Goal: Task Accomplishment & Management: Use online tool/utility

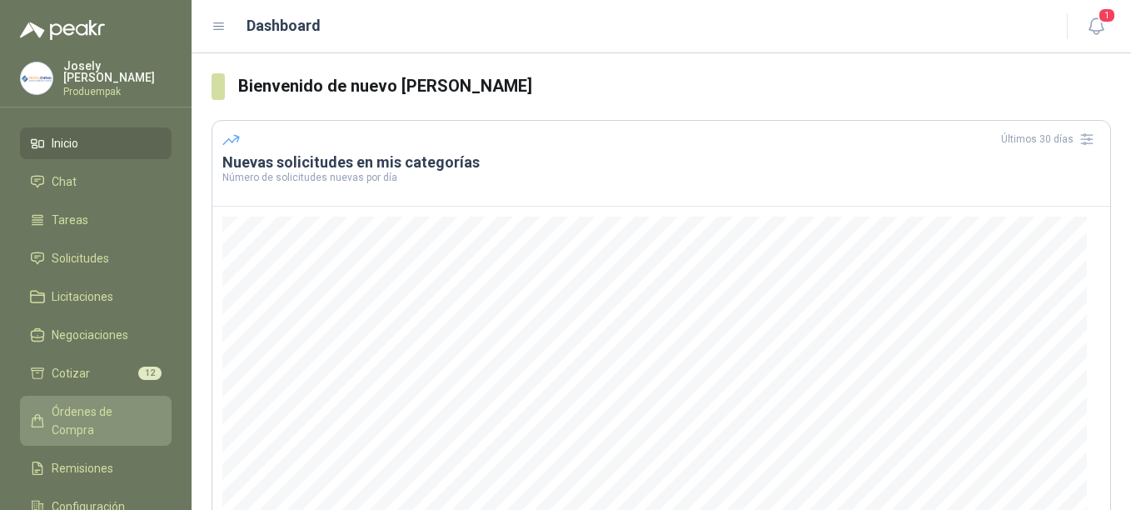
click at [52, 407] on span "Órdenes de Compra" at bounding box center [104, 420] width 104 height 37
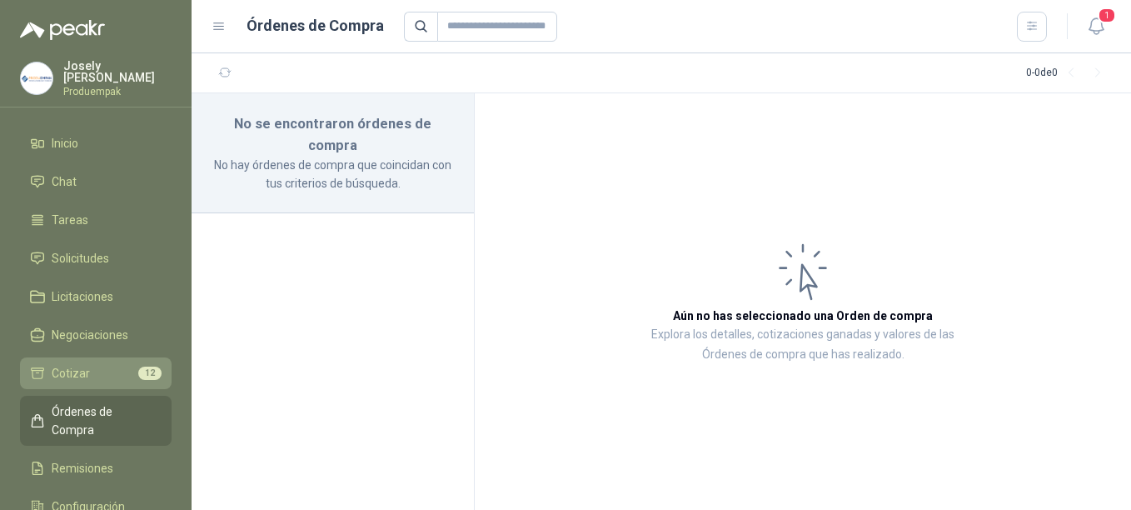
click at [64, 379] on link "Cotizar 12" at bounding box center [96, 373] width 152 height 32
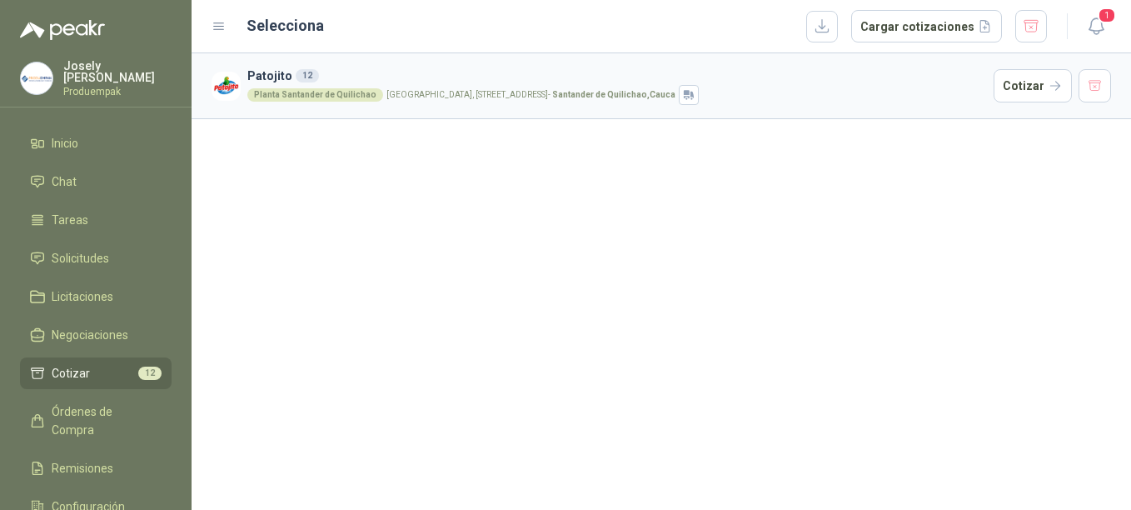
click at [223, 20] on icon at bounding box center [219, 26] width 15 height 15
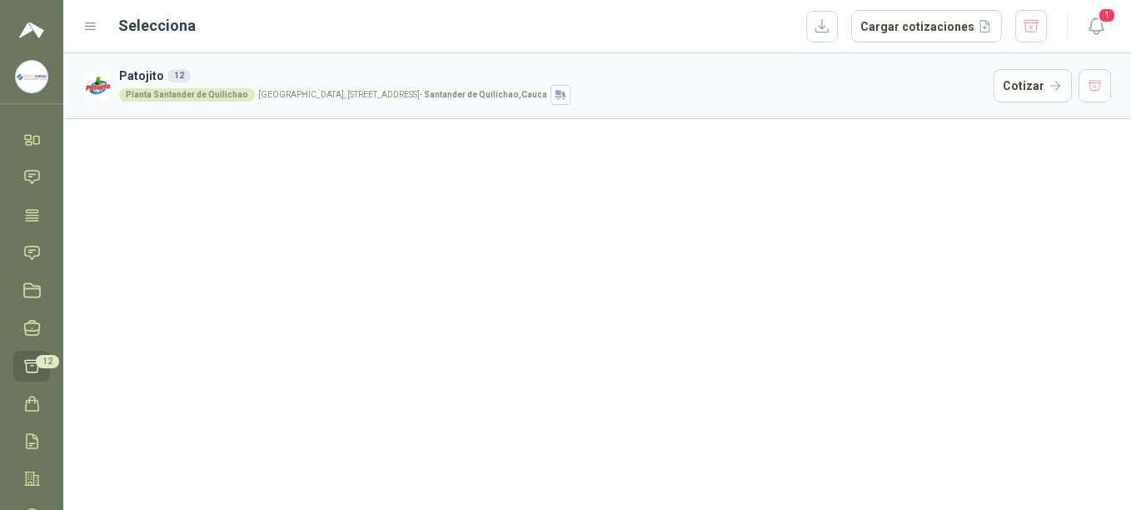
click at [89, 22] on icon at bounding box center [90, 26] width 15 height 15
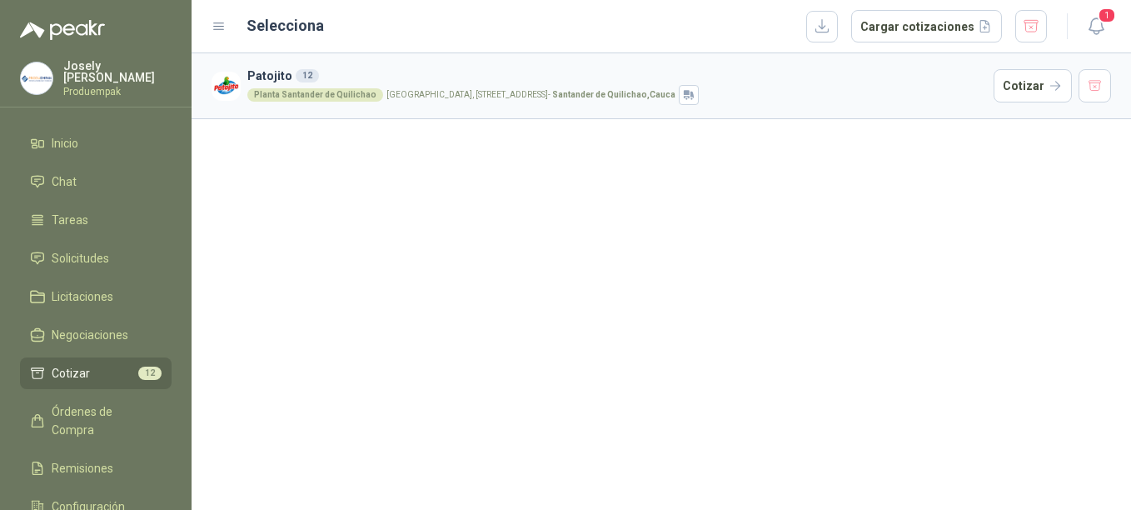
click at [83, 373] on span "Cotizar" at bounding box center [71, 373] width 38 height 18
click at [217, 24] on icon at bounding box center [219, 26] width 15 height 15
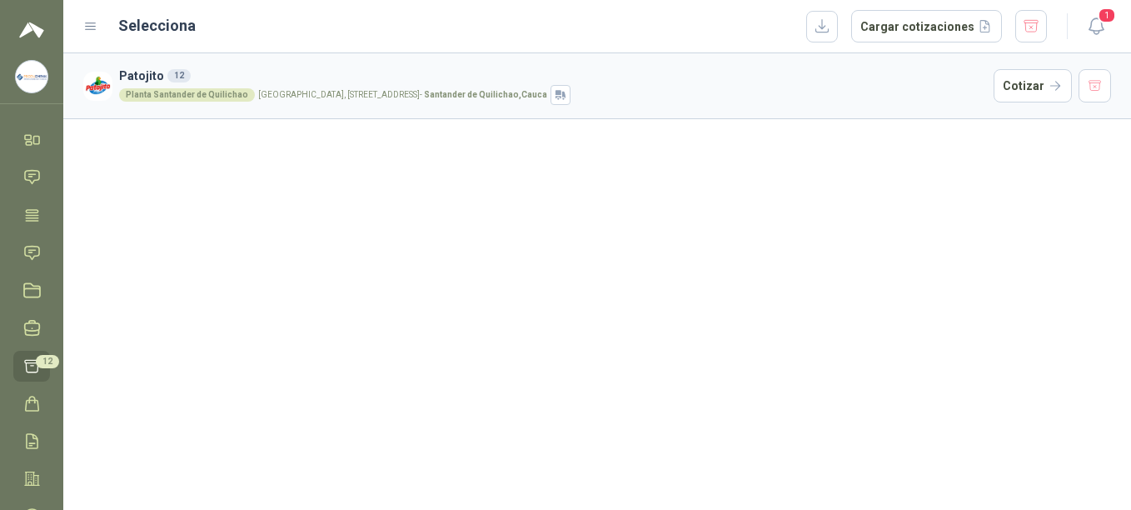
click at [97, 24] on icon at bounding box center [90, 26] width 15 height 15
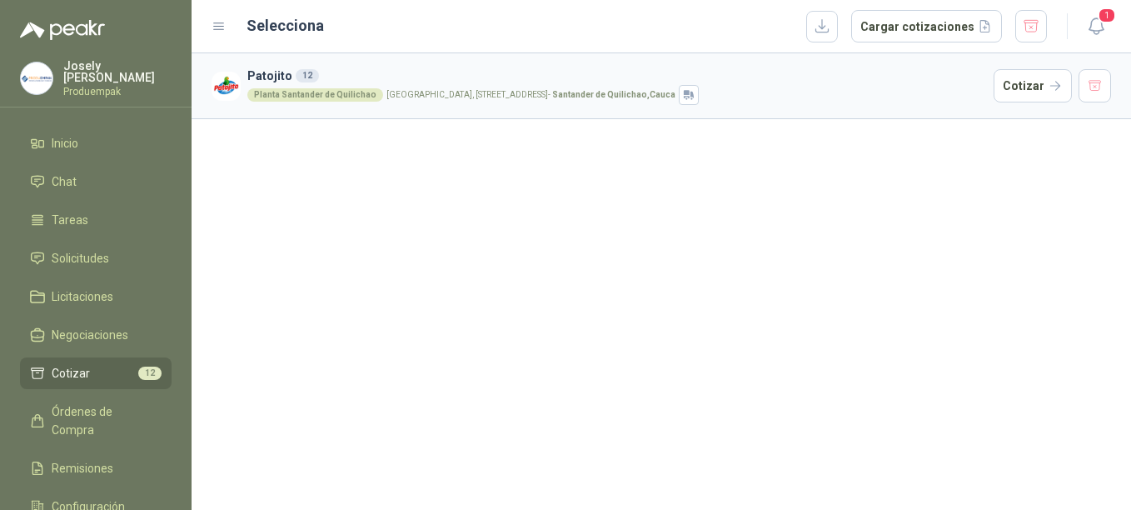
click at [224, 27] on icon at bounding box center [219, 26] width 15 height 15
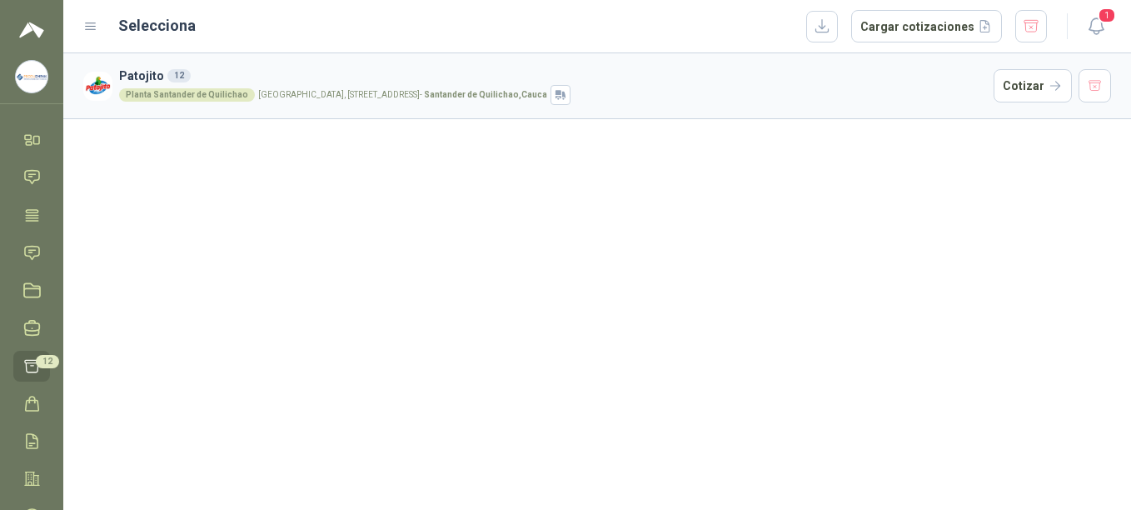
click at [128, 22] on h2 "Selecciona" at bounding box center [156, 25] width 77 height 23
click at [24, 368] on icon at bounding box center [31, 365] width 17 height 17
click at [37, 408] on icon at bounding box center [31, 403] width 17 height 17
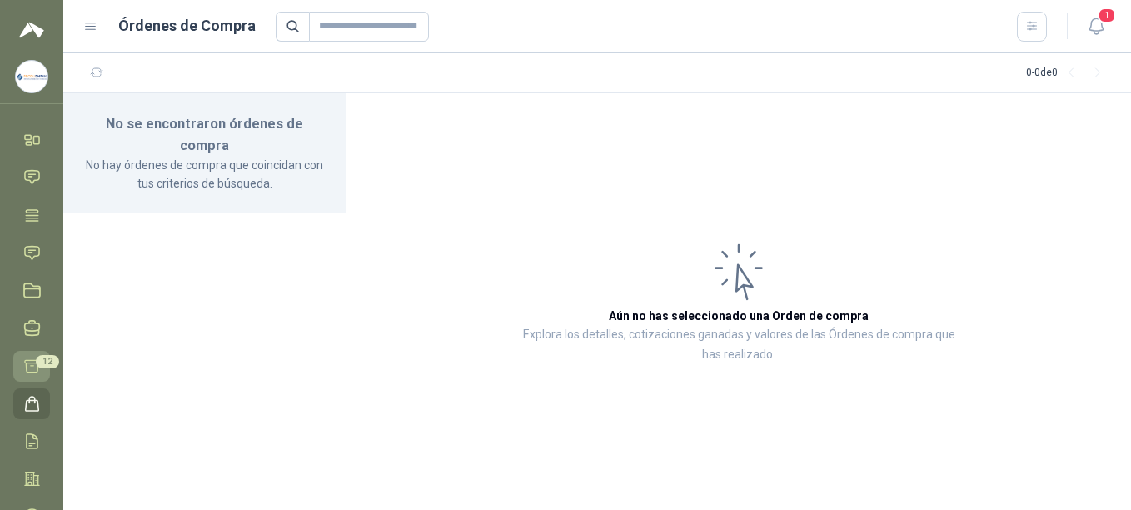
click at [29, 369] on icon at bounding box center [31, 365] width 17 height 17
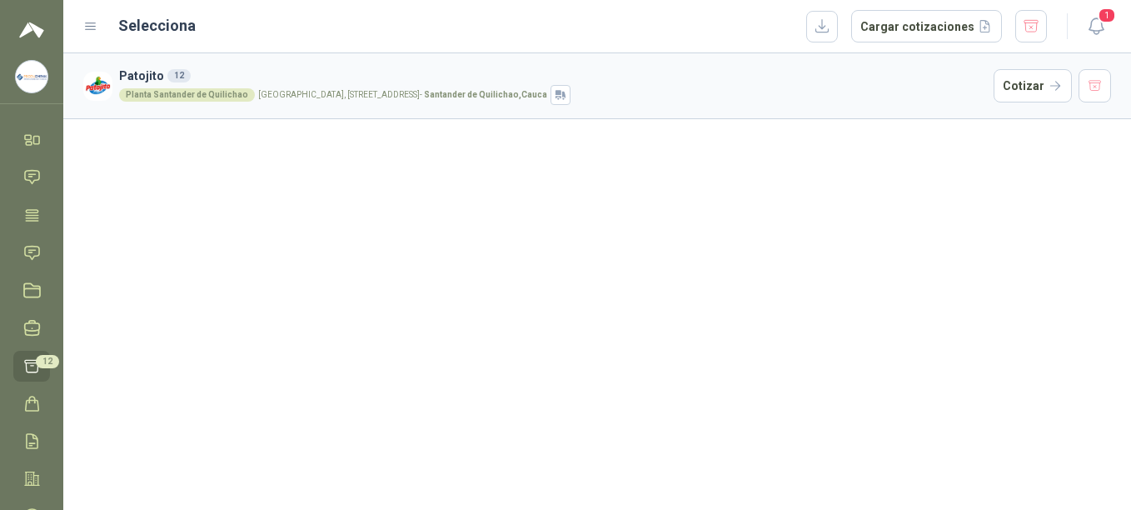
click at [126, 71] on h3 "Patojito 12" at bounding box center [553, 76] width 868 height 18
click at [41, 80] on img at bounding box center [32, 77] width 32 height 32
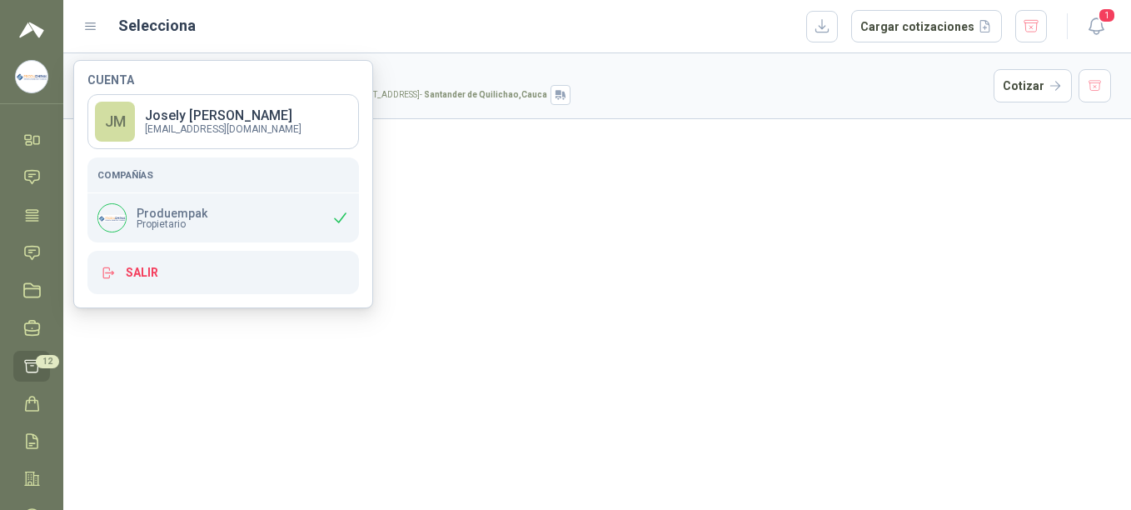
click at [543, 246] on div "Patojito 12 Planta Santander de Quilichao Parque Industrial el Paraiso, Bodega …" at bounding box center [597, 281] width 1068 height 456
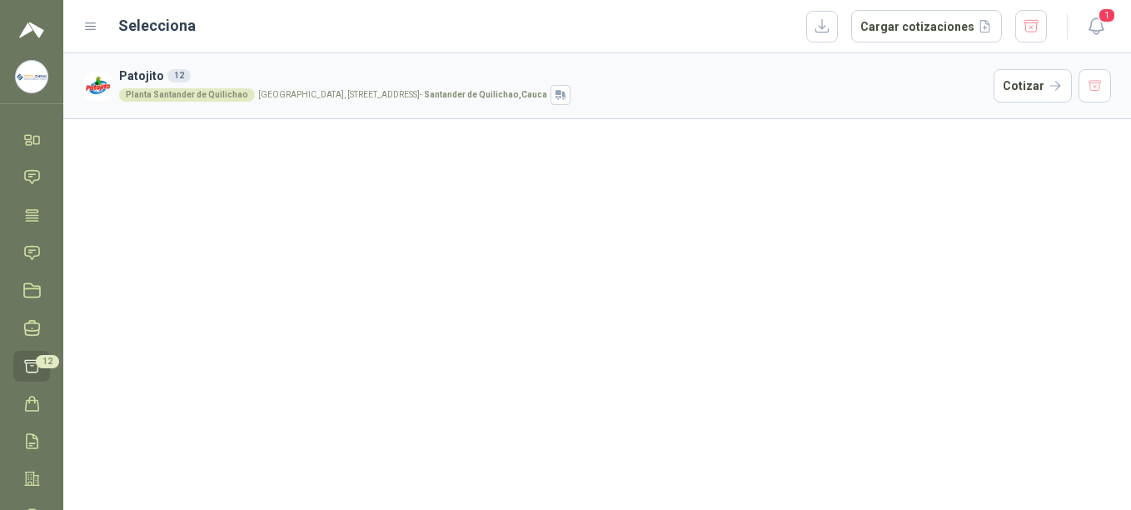
click at [83, 23] on icon at bounding box center [90, 26] width 15 height 15
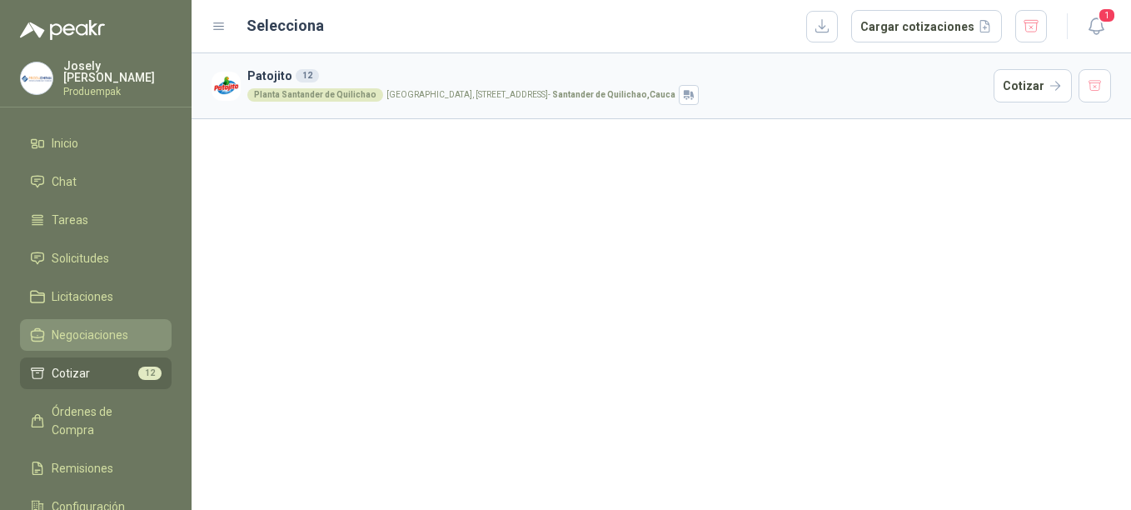
click at [68, 336] on span "Negociaciones" at bounding box center [90, 335] width 77 height 18
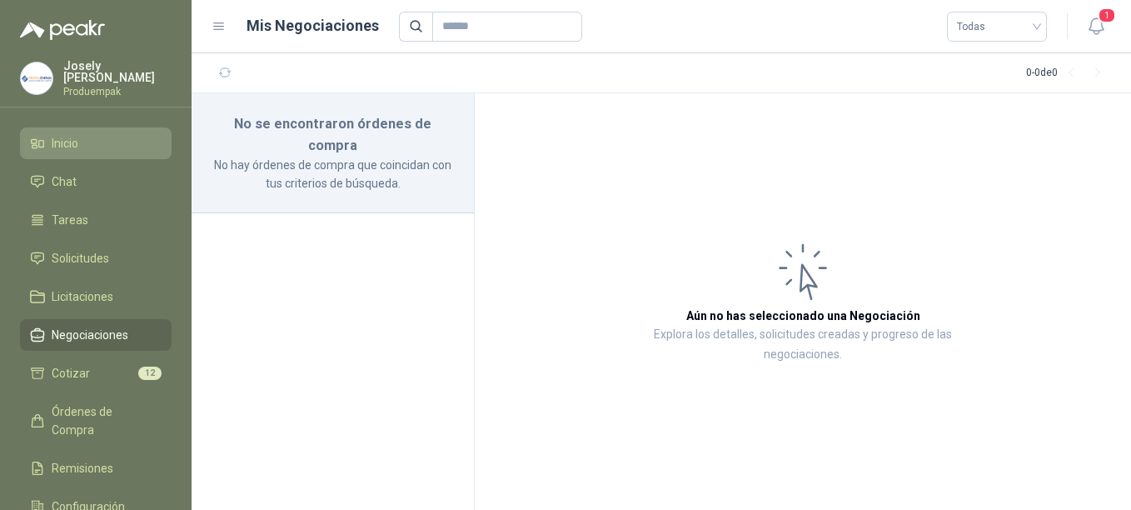
click at [72, 145] on span "Inicio" at bounding box center [65, 143] width 27 height 18
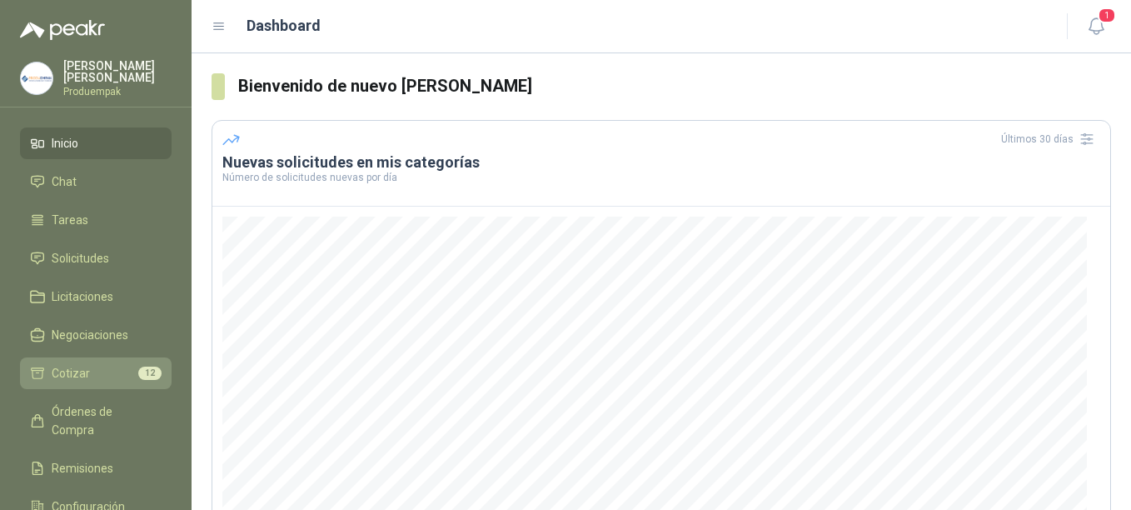
click at [84, 357] on link "Cotizar 12" at bounding box center [96, 373] width 152 height 32
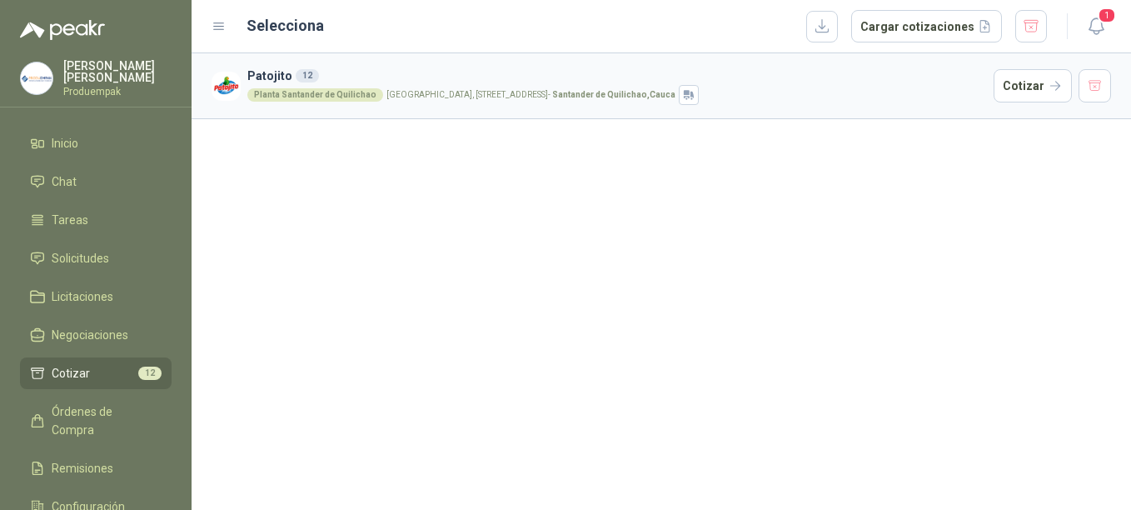
click at [215, 25] on icon at bounding box center [219, 26] width 15 height 15
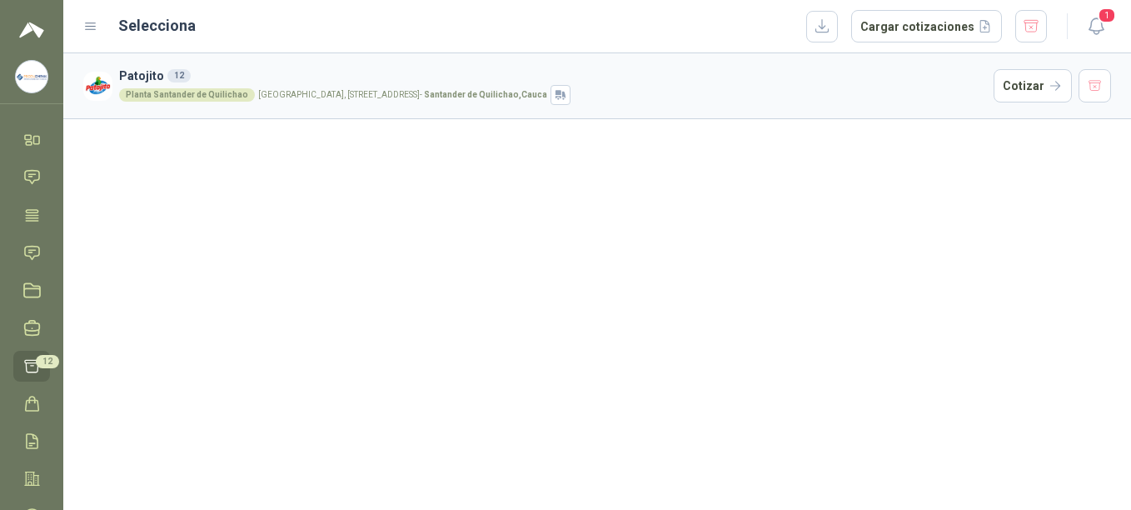
click at [103, 29] on div "Selecciona Cargar cotizaciones" at bounding box center [565, 26] width 964 height 33
click at [32, 376] on link "Cotizar 12" at bounding box center [31, 366] width 37 height 31
click at [36, 143] on icon at bounding box center [31, 139] width 17 height 17
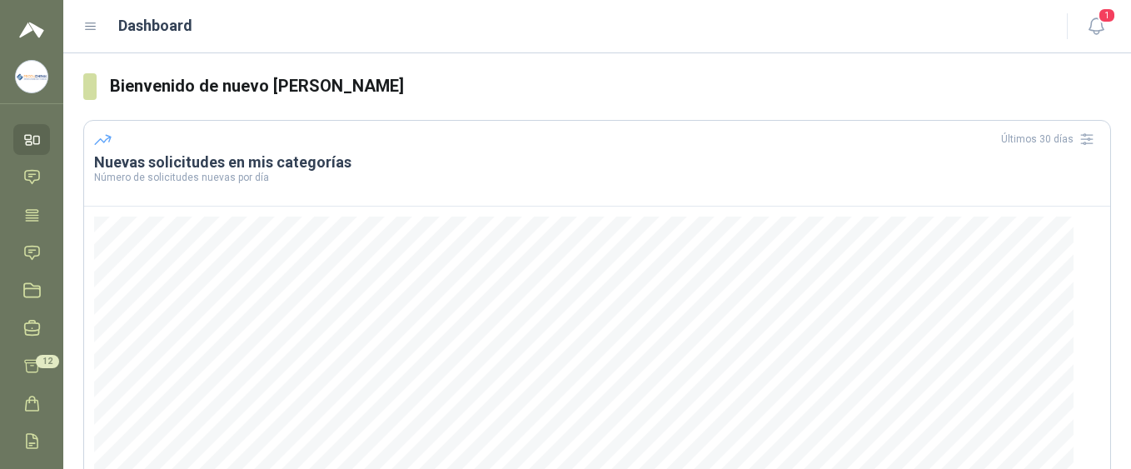
click at [97, 21] on icon at bounding box center [90, 26] width 15 height 15
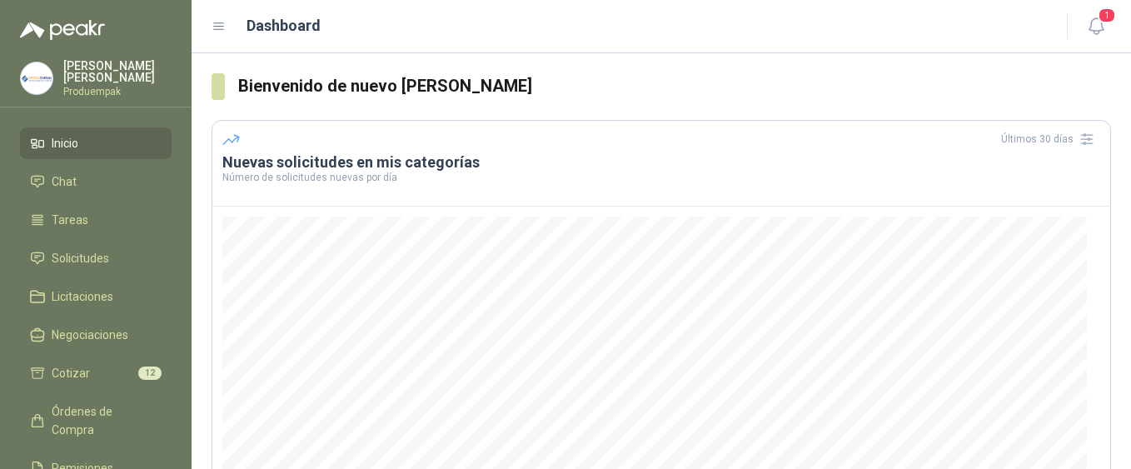
click at [90, 353] on ul "Inicio Chat Tareas Solicitudes Licitaciones Negociaciones Cotizar 12 Órdenes de…" at bounding box center [96, 347] width 192 height 440
click at [92, 364] on li "Cotizar 12" at bounding box center [96, 373] width 132 height 18
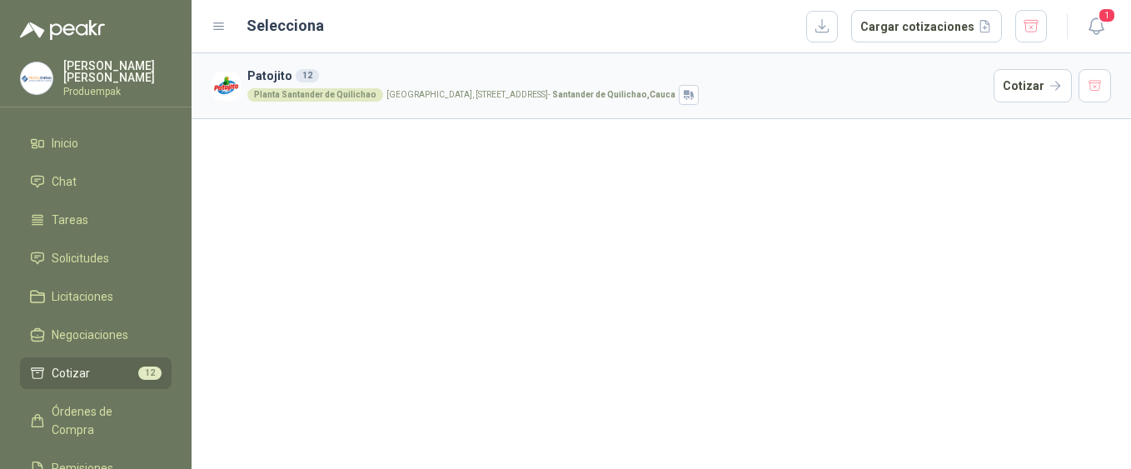
click at [222, 28] on icon at bounding box center [219, 26] width 15 height 15
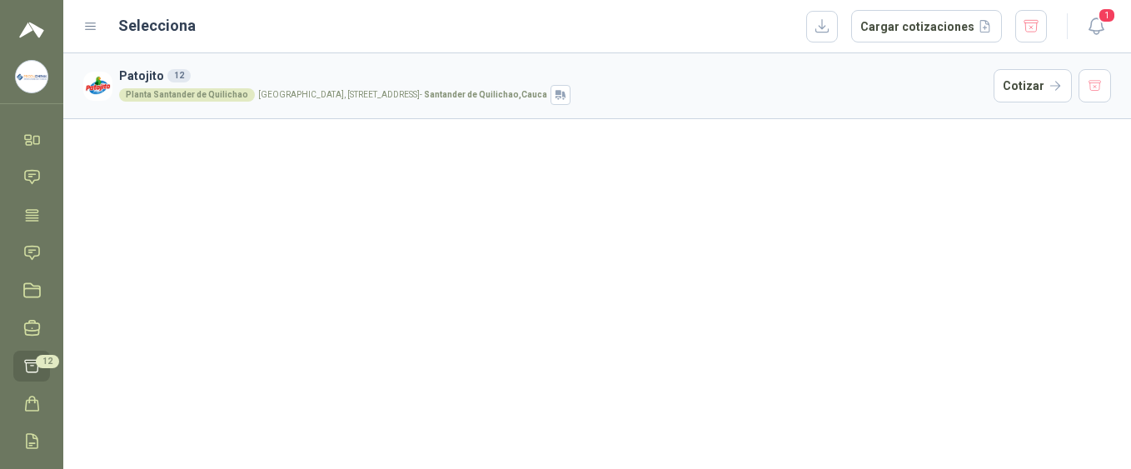
click at [88, 22] on icon at bounding box center [90, 26] width 15 height 15
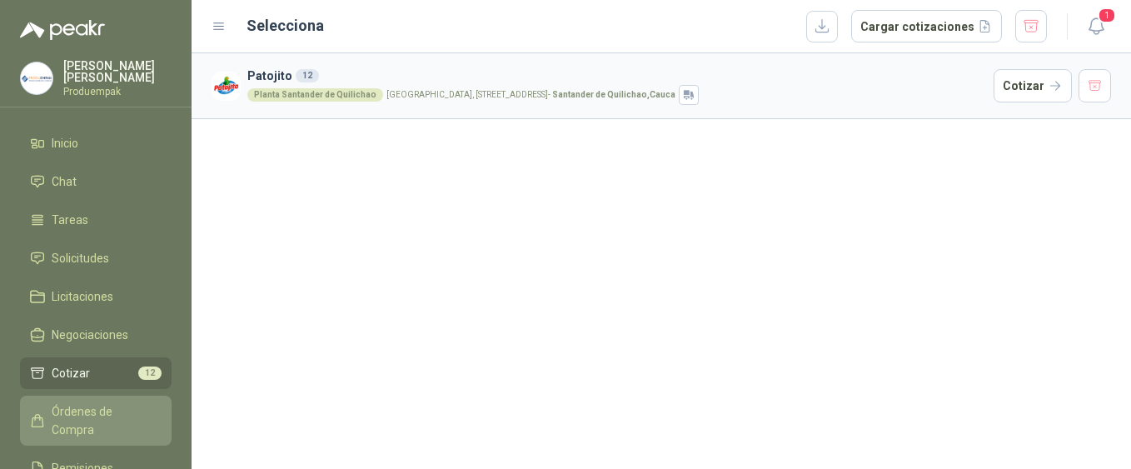
click at [92, 408] on span "Órdenes de Compra" at bounding box center [104, 420] width 104 height 37
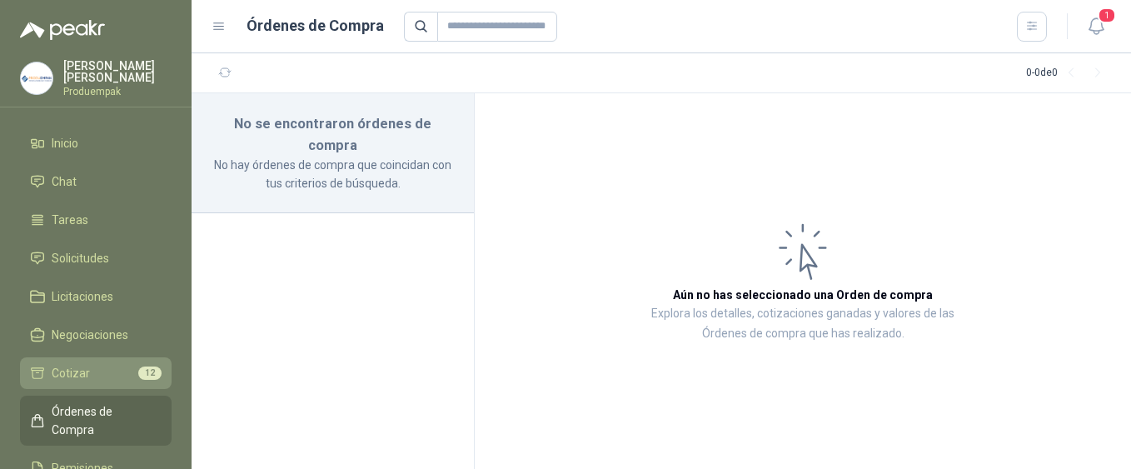
click at [92, 379] on link "Cotizar 12" at bounding box center [96, 373] width 152 height 32
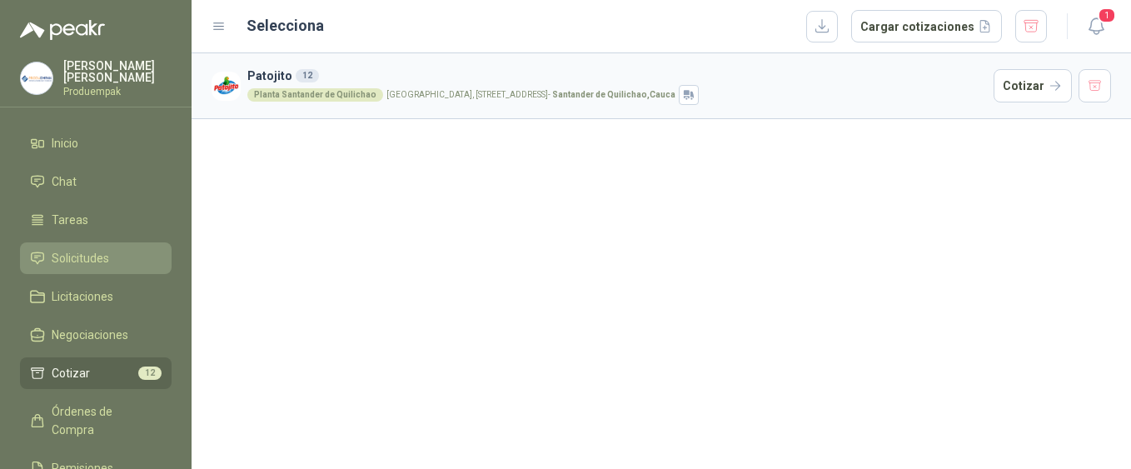
click at [103, 255] on span "Solicitudes" at bounding box center [80, 258] width 57 height 18
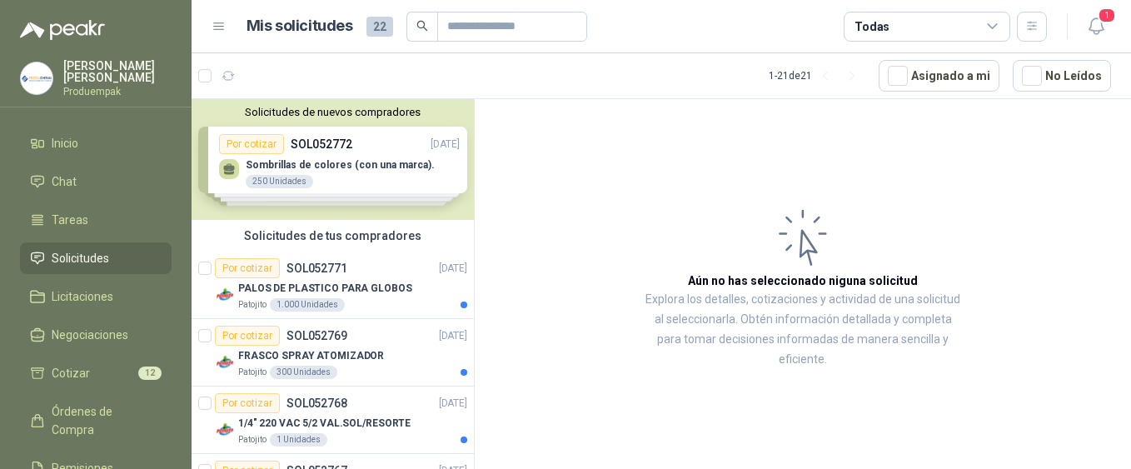
click at [335, 139] on div "Solicitudes de nuevos compradores Por cotizar SOL052772 [DATE] Sombrillas de co…" at bounding box center [333, 159] width 282 height 121
click at [335, 139] on p "SOL052772" at bounding box center [322, 144] width 62 height 18
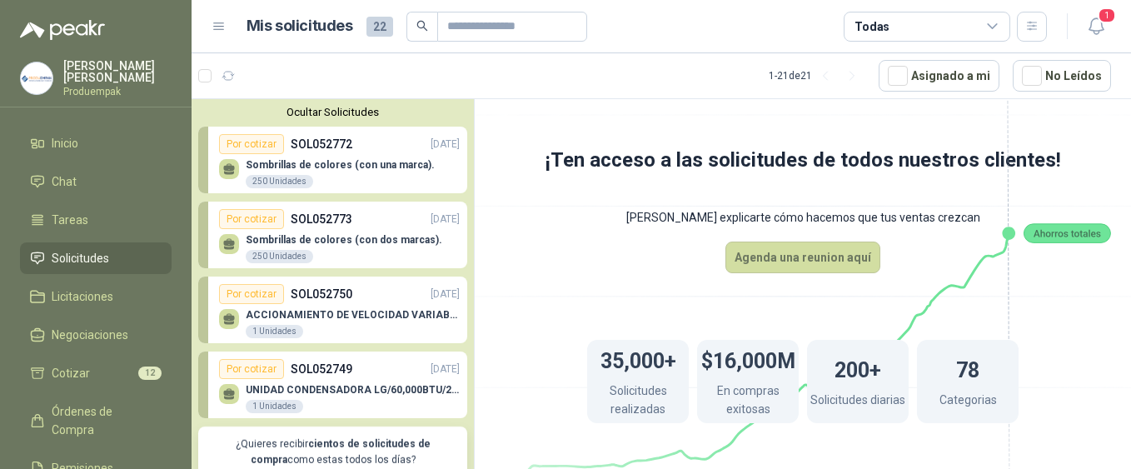
click at [353, 177] on div "Sombrillas de colores (con una marca). 250 Unidades" at bounding box center [340, 174] width 189 height 30
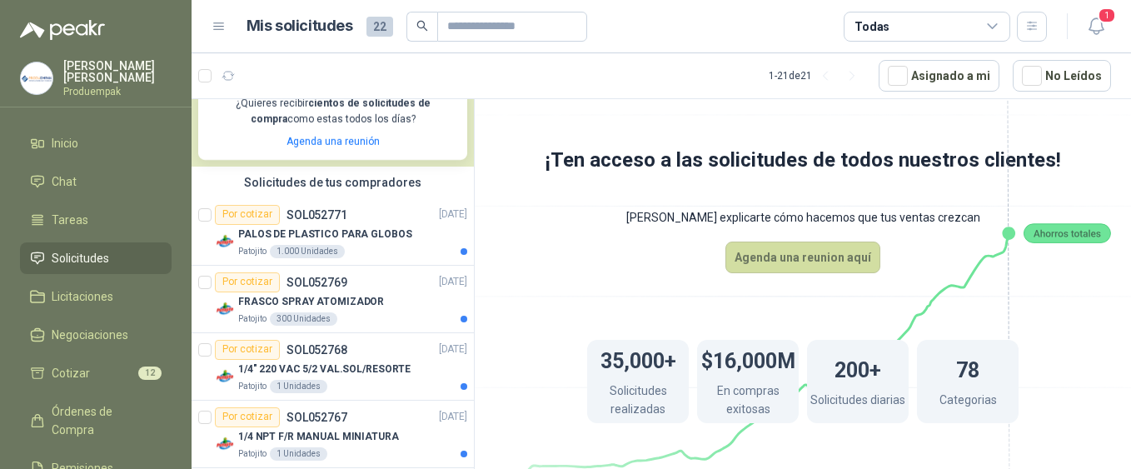
scroll to position [362, 0]
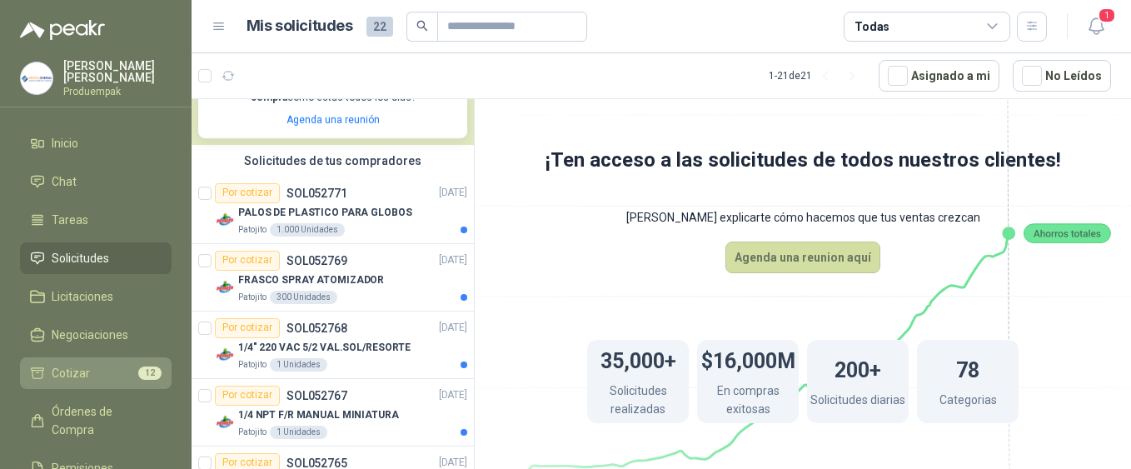
click at [92, 364] on li "Cotizar 12" at bounding box center [96, 373] width 132 height 18
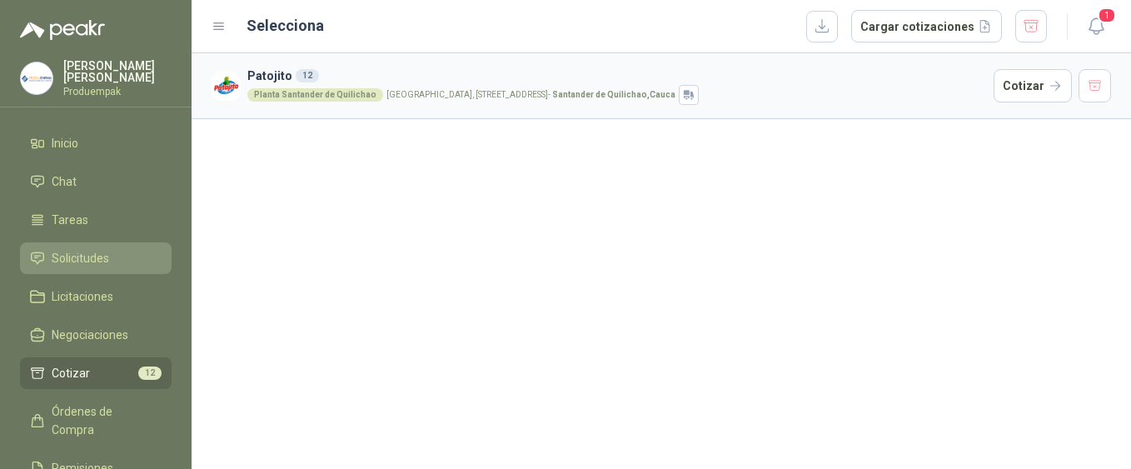
click at [78, 242] on link "Solicitudes" at bounding box center [96, 258] width 152 height 32
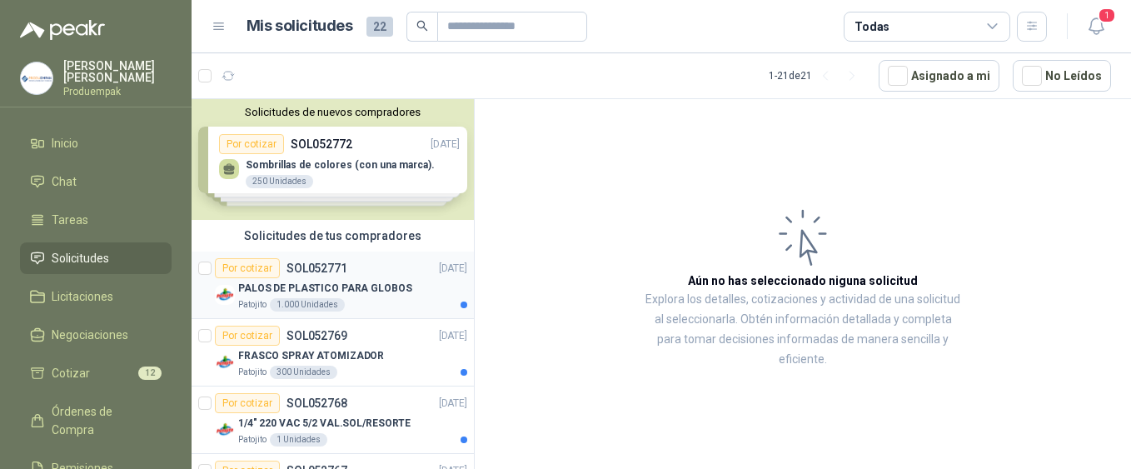
click at [348, 275] on div "Por cotizar SOL052771 [DATE]" at bounding box center [341, 268] width 252 height 20
click at [323, 282] on p "PALOS DE PLASTICO PARA GLOBOS" at bounding box center [325, 289] width 174 height 16
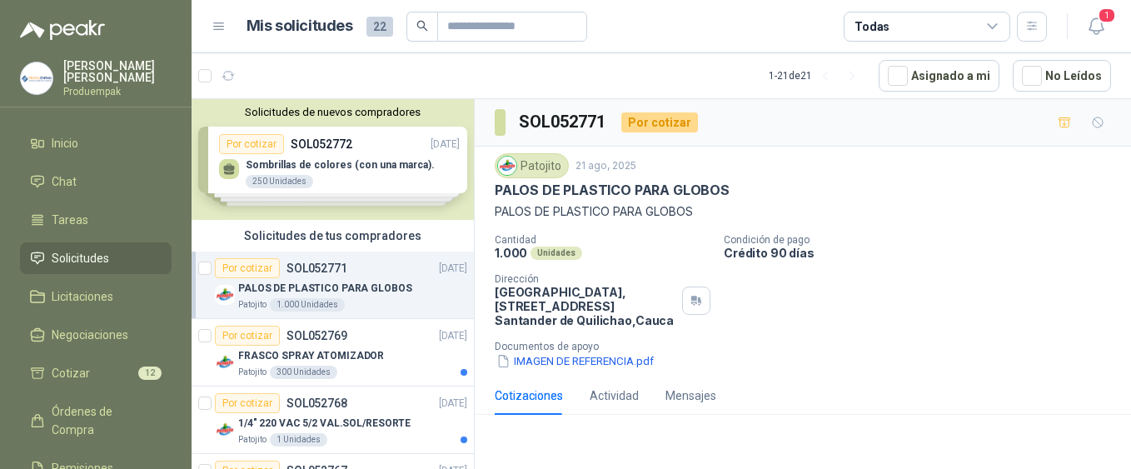
click at [235, 145] on div "Solicitudes de nuevos compradores Por cotizar SOL052772 [DATE] Sombrillas de co…" at bounding box center [333, 159] width 282 height 121
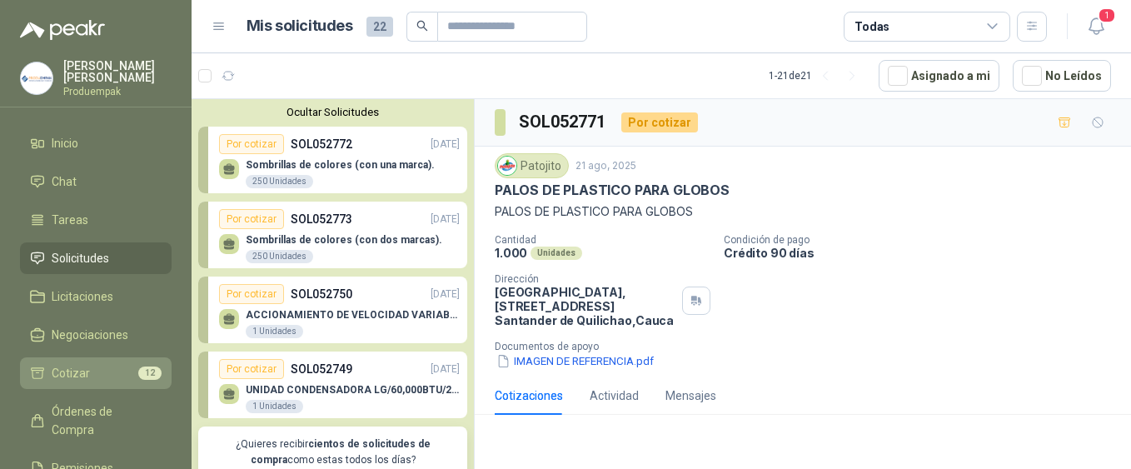
click at [81, 375] on span "Cotizar" at bounding box center [71, 373] width 38 height 18
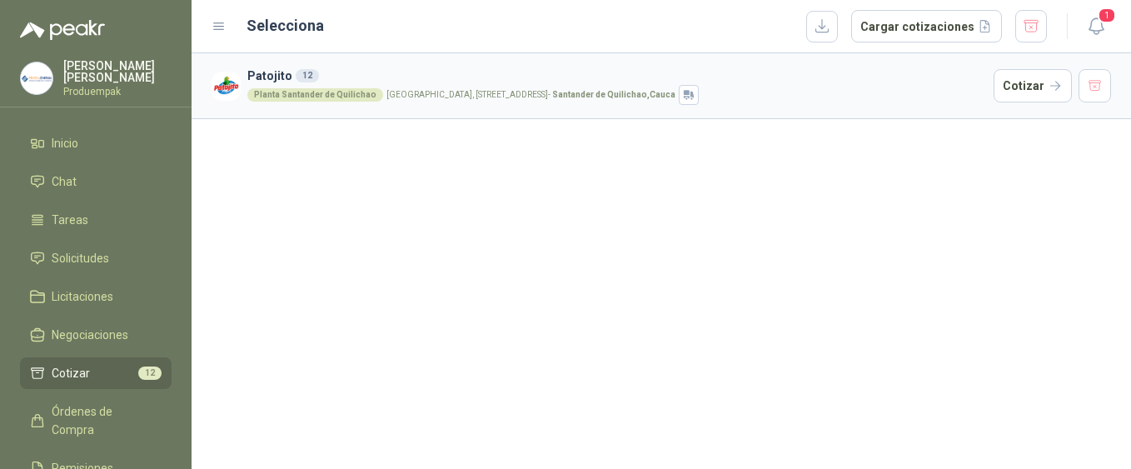
click at [282, 76] on h3 "Patojito 12" at bounding box center [617, 76] width 740 height 18
click at [582, 85] on div "Planta [GEOGRAPHIC_DATA], [STREET_ADDRESS]" at bounding box center [617, 95] width 740 height 20
click at [284, 89] on div "Planta Santander de Quilichao" at bounding box center [315, 94] width 136 height 13
click at [1052, 83] on button "Cotizar" at bounding box center [1033, 85] width 78 height 33
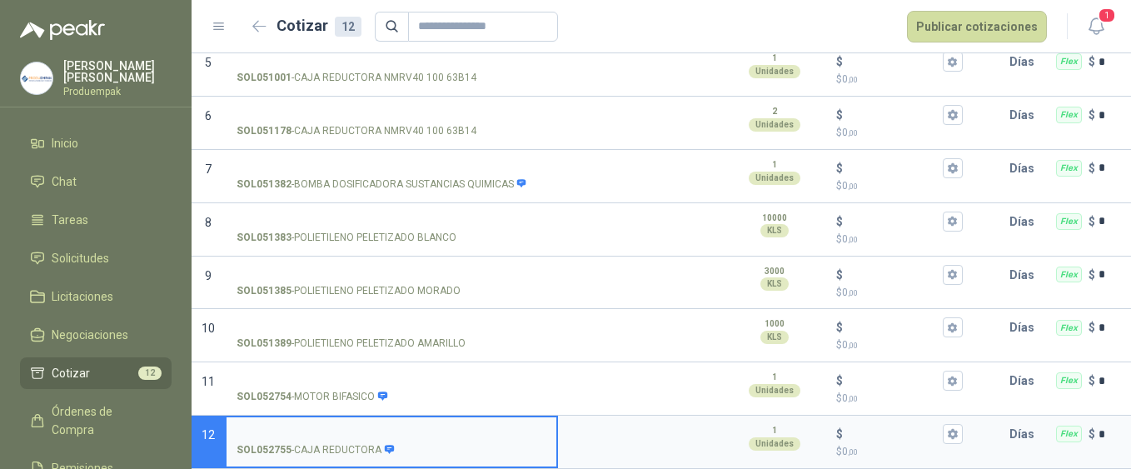
scroll to position [400, 0]
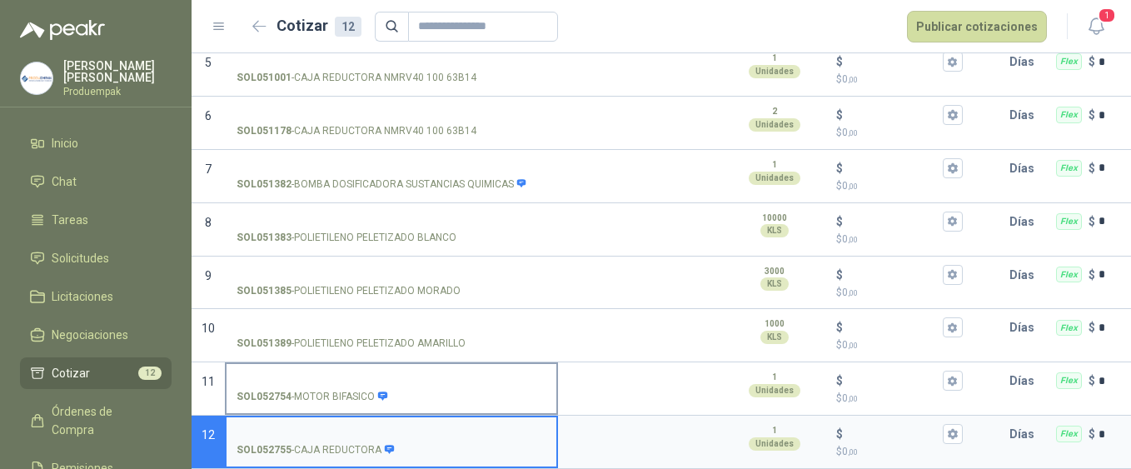
click at [298, 375] on input "SOL052754 - MOTOR BIFASICO" at bounding box center [392, 381] width 310 height 12
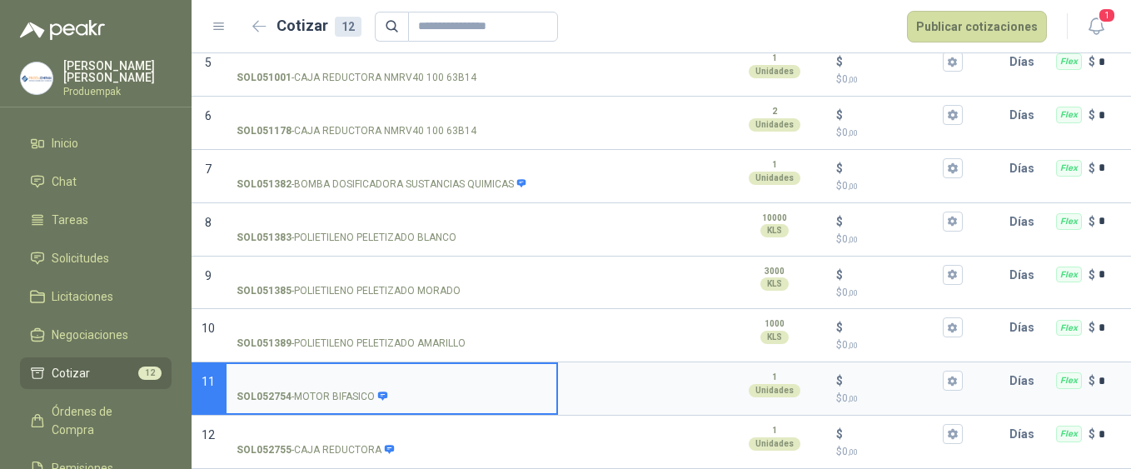
scroll to position [0, 0]
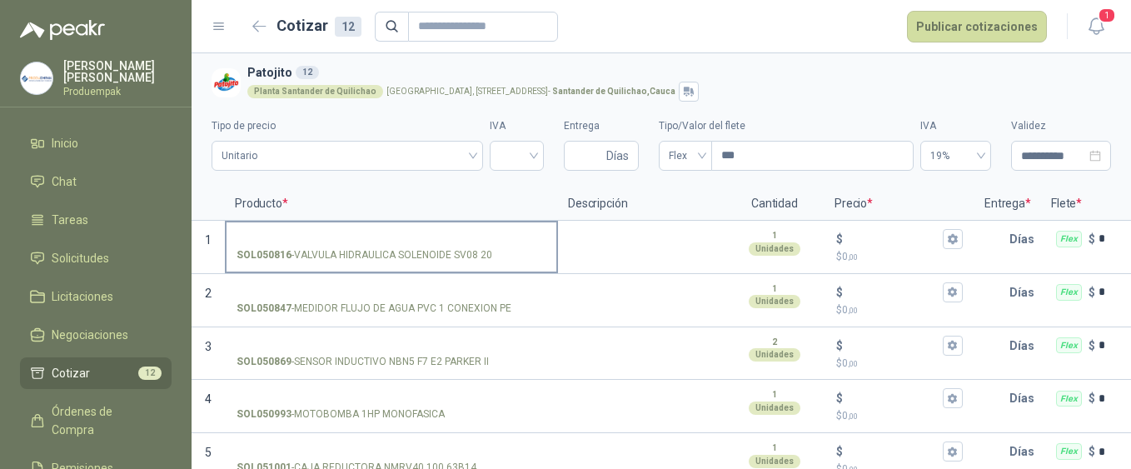
click at [381, 242] on input "SOL050816 - VALVULA HIDRAULICA SOLENOIDE SV08 20" at bounding box center [392, 239] width 310 height 12
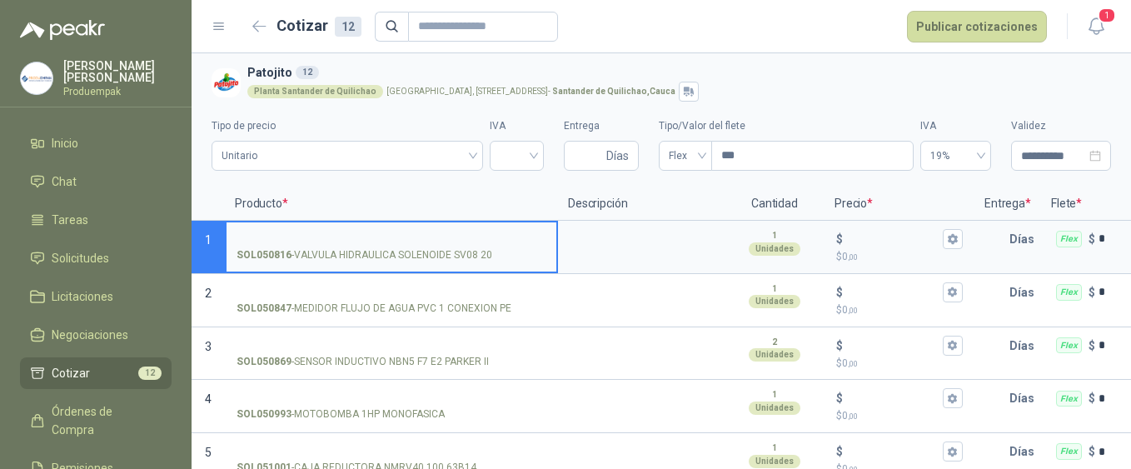
drag, startPoint x: 361, startPoint y: 245, endPoint x: 294, endPoint y: 242, distance: 66.7
click at [294, 242] on input "SOL050816 - VALVULA HIDRAULICA SOLENOIDE SV08 20" at bounding box center [392, 239] width 310 height 12
click at [665, 233] on textarea at bounding box center [641, 241] width 163 height 38
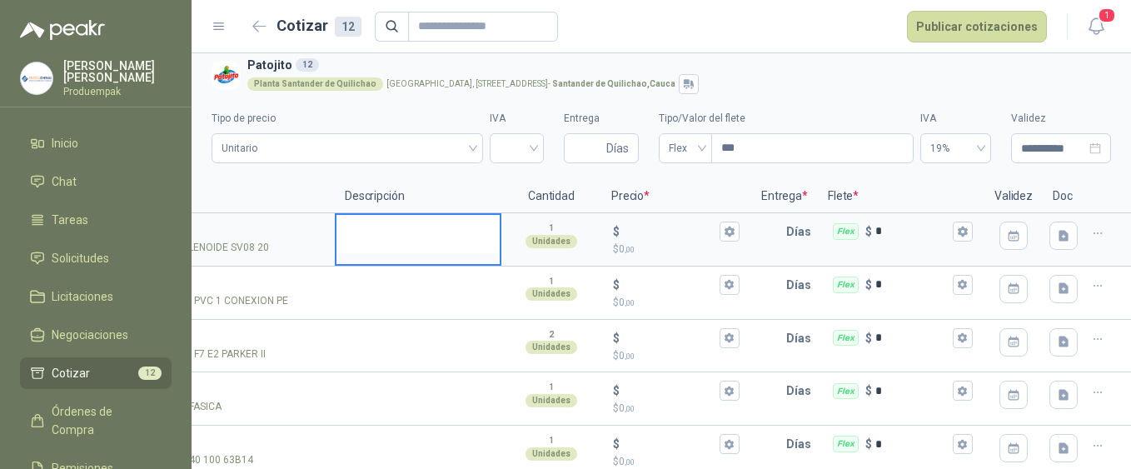
scroll to position [5, 0]
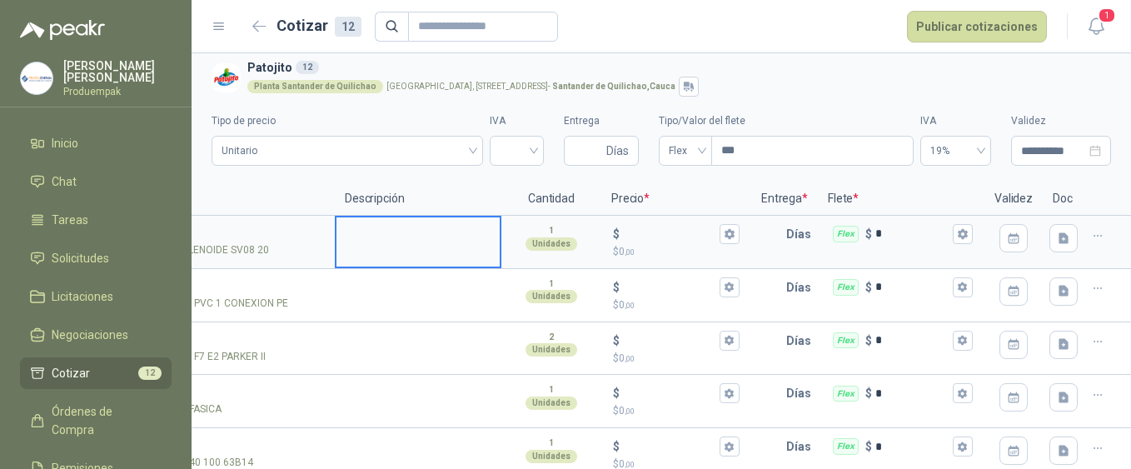
click at [1091, 241] on icon "button" at bounding box center [1098, 236] width 14 height 14
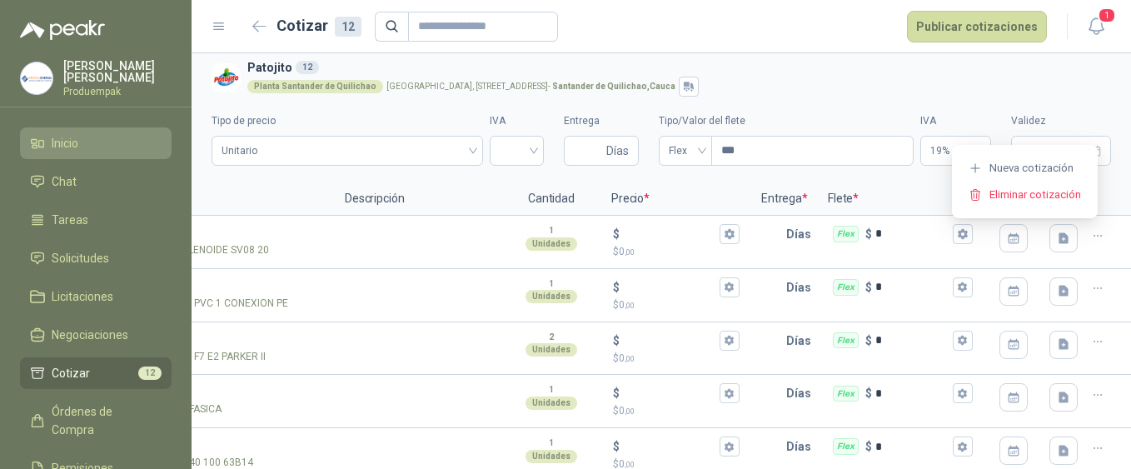
click at [37, 144] on icon at bounding box center [37, 143] width 15 height 15
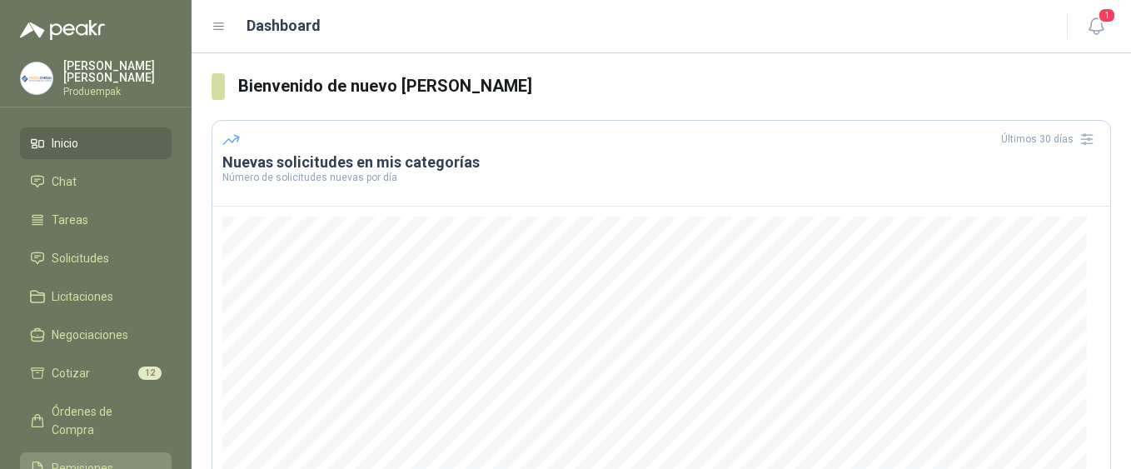
click at [106, 459] on span "Remisiones" at bounding box center [83, 468] width 62 height 18
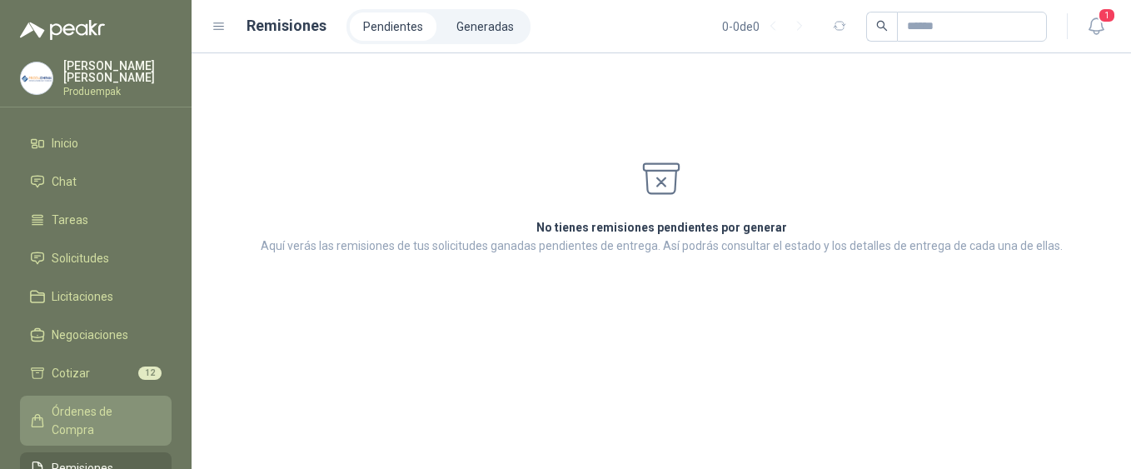
click at [69, 412] on span "Órdenes de Compra" at bounding box center [104, 420] width 104 height 37
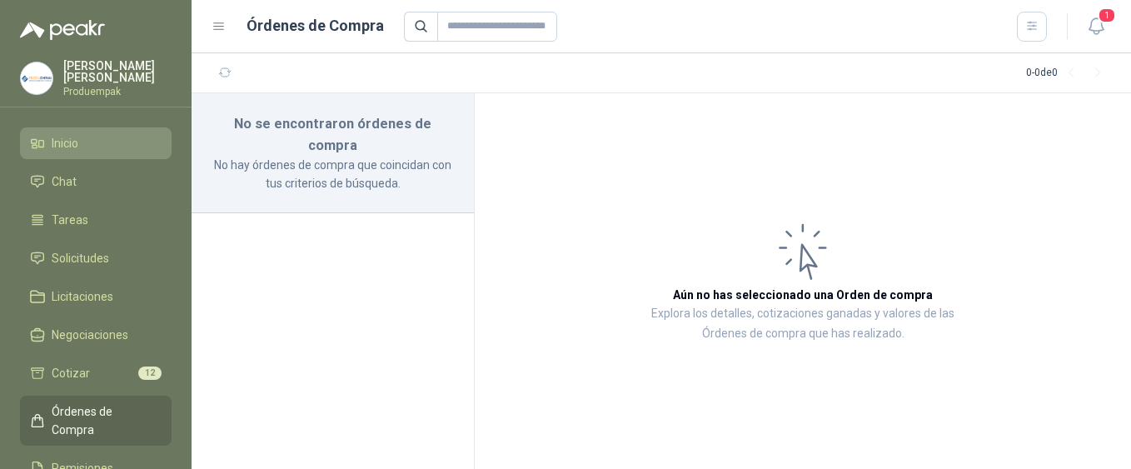
click at [91, 140] on li "Inicio" at bounding box center [96, 143] width 132 height 18
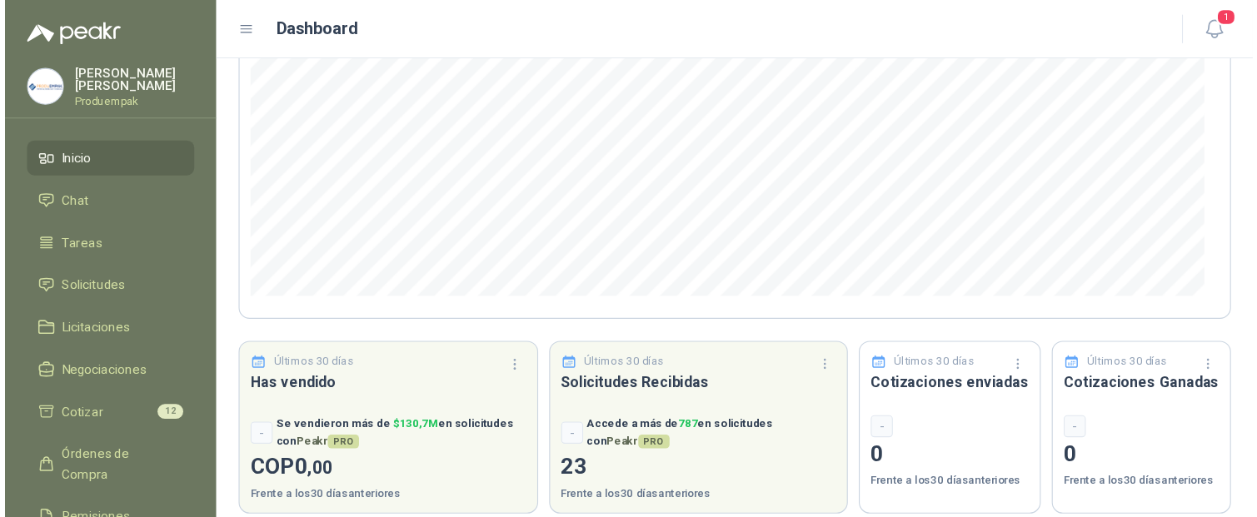
scroll to position [280, 0]
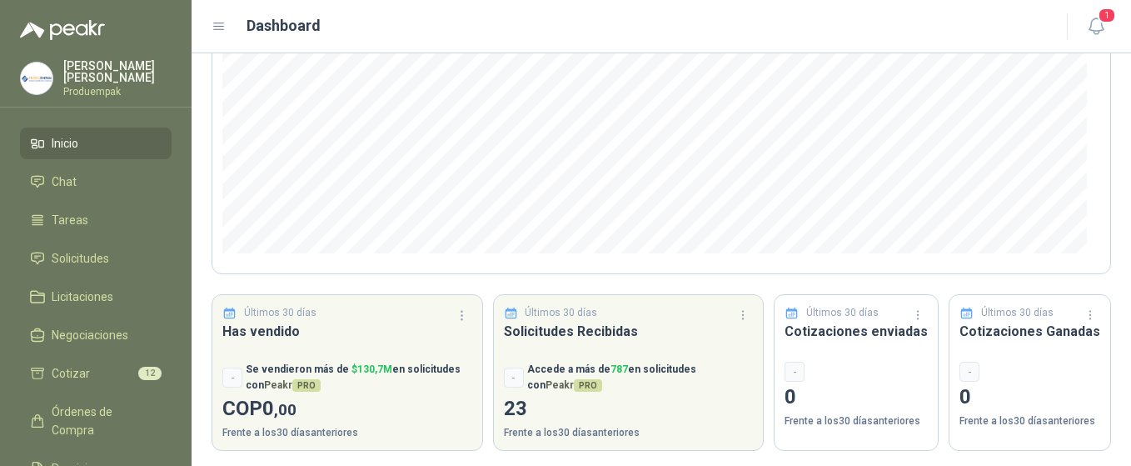
click at [4, 269] on ul "Inicio Chat Tareas Solicitudes Licitaciones Negociaciones Cotizar 12 Órdenes de…" at bounding box center [96, 347] width 192 height 440
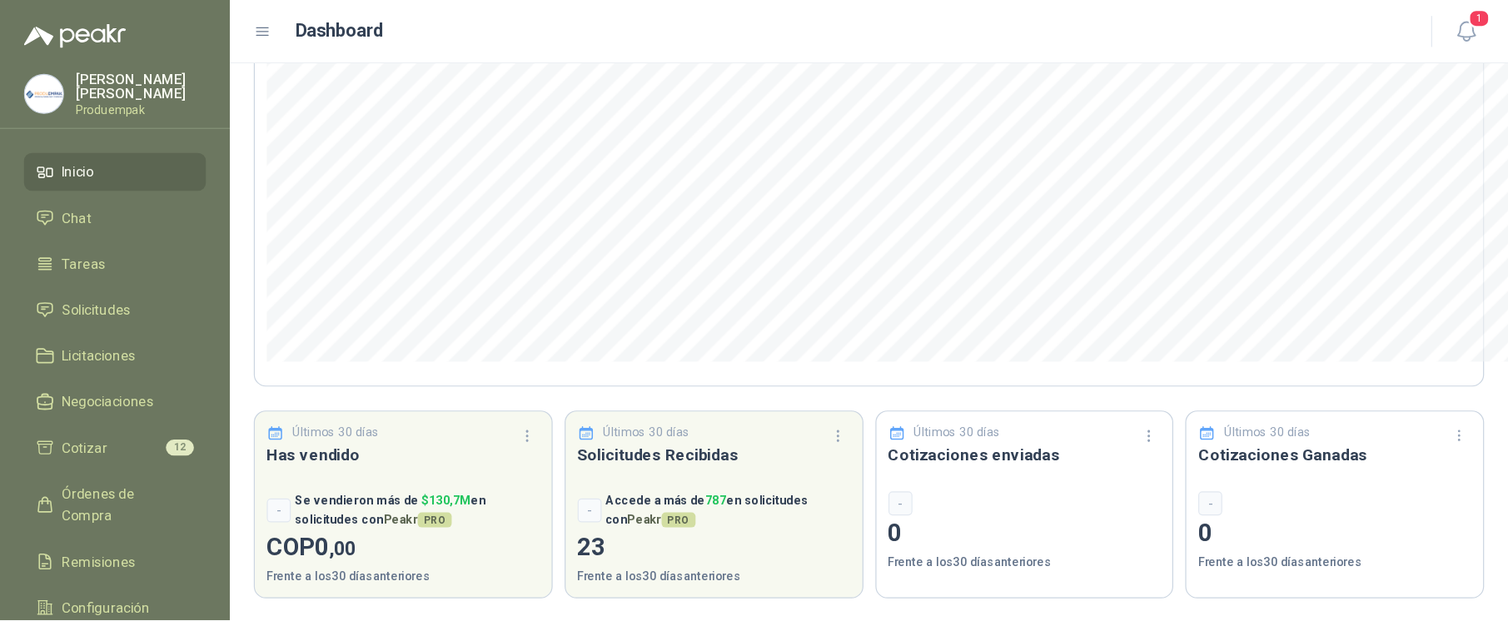
scroll to position [129, 0]
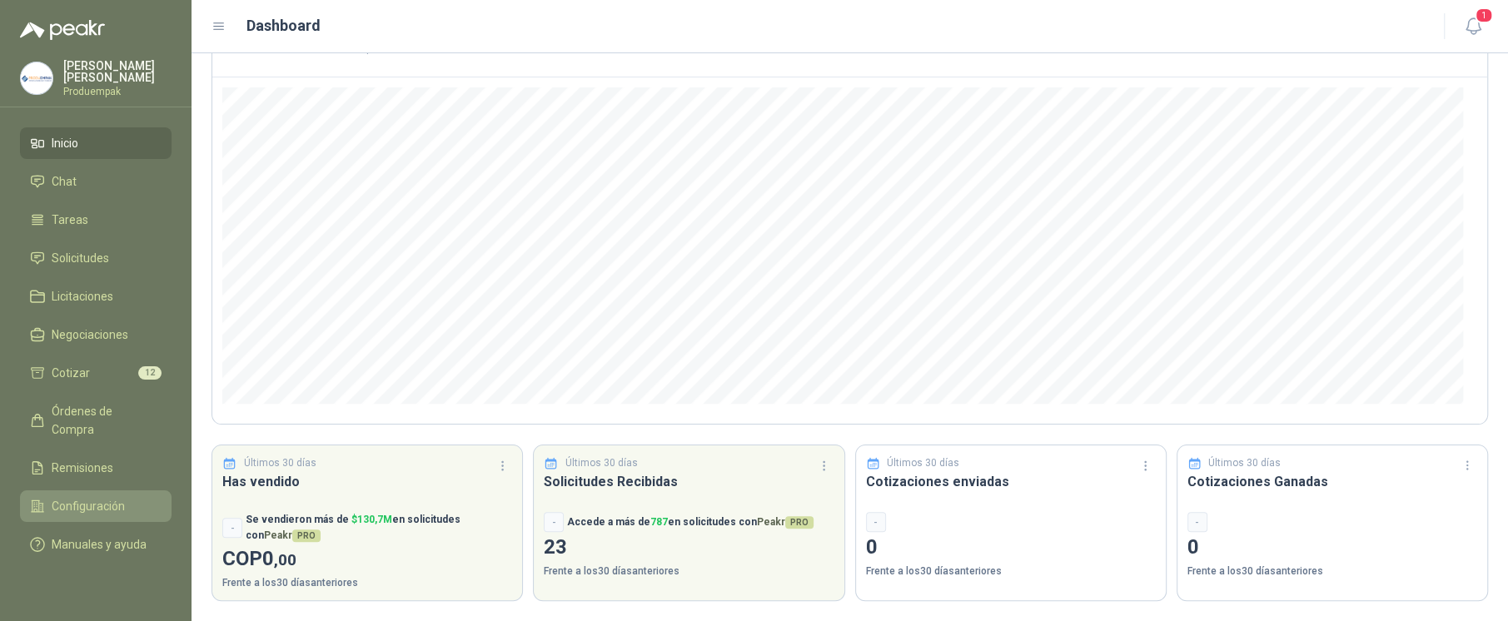
click at [135, 491] on link "Configuración" at bounding box center [96, 507] width 152 height 32
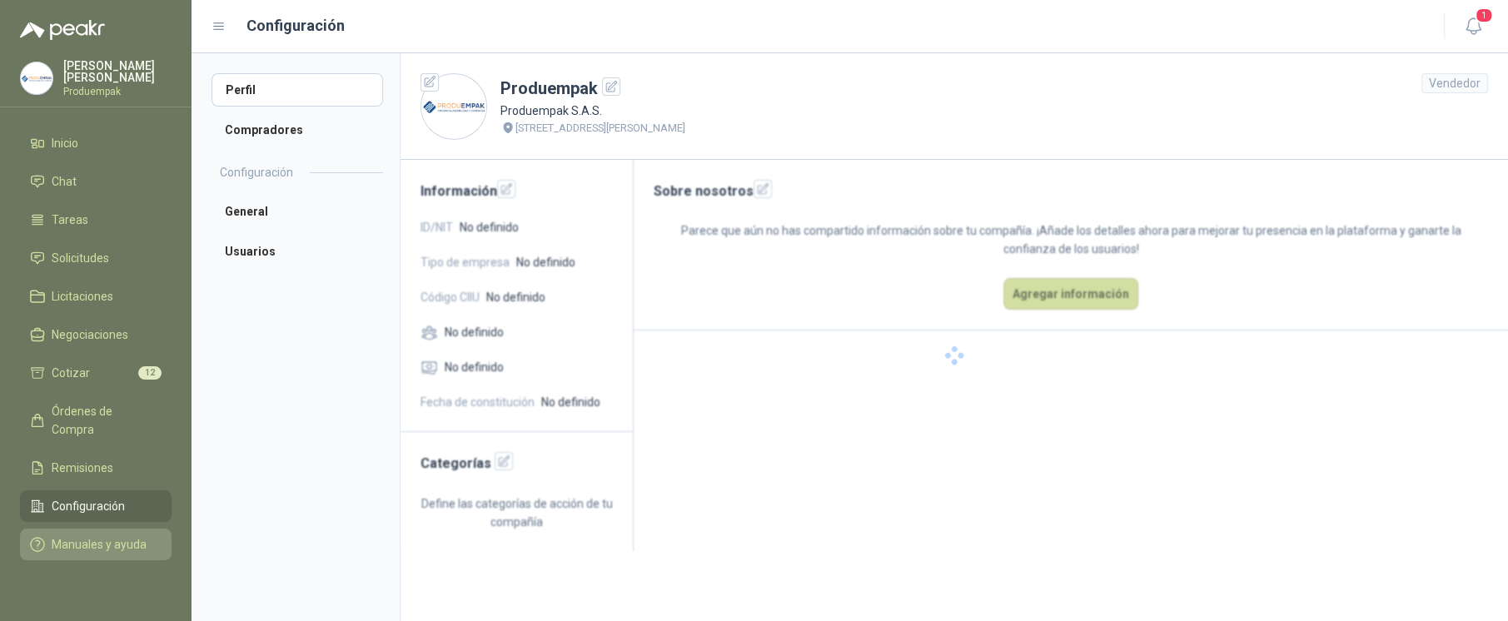
click at [108, 509] on span "Manuales y ayuda" at bounding box center [99, 545] width 95 height 18
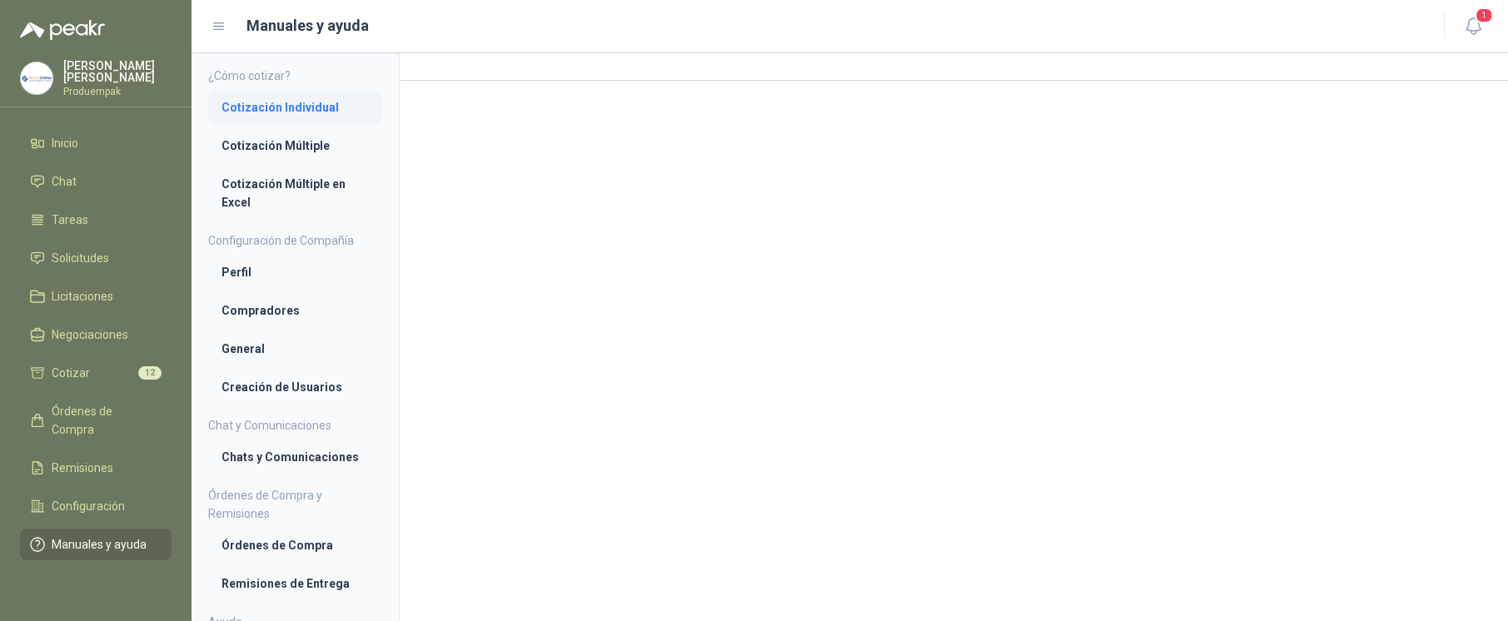
click at [297, 98] on li "Cotización Individual" at bounding box center [295, 107] width 147 height 18
click at [291, 145] on li "Cotización Múltiple" at bounding box center [295, 147] width 147 height 18
click at [83, 140] on li "Inicio" at bounding box center [96, 143] width 132 height 18
